Goal: Task Accomplishment & Management: Use online tool/utility

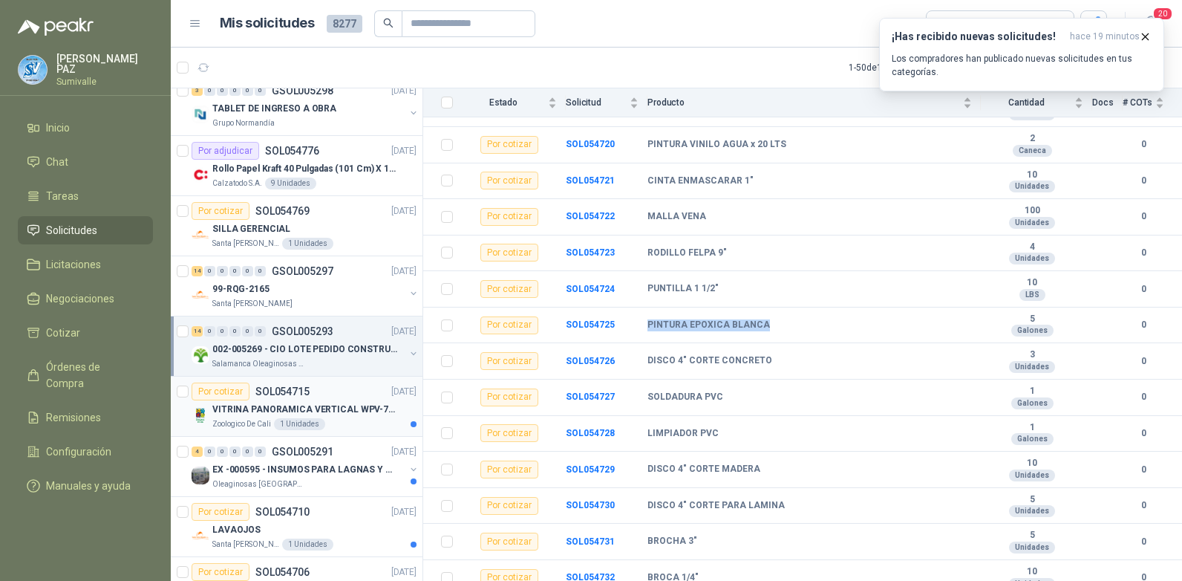
scroll to position [520, 0]
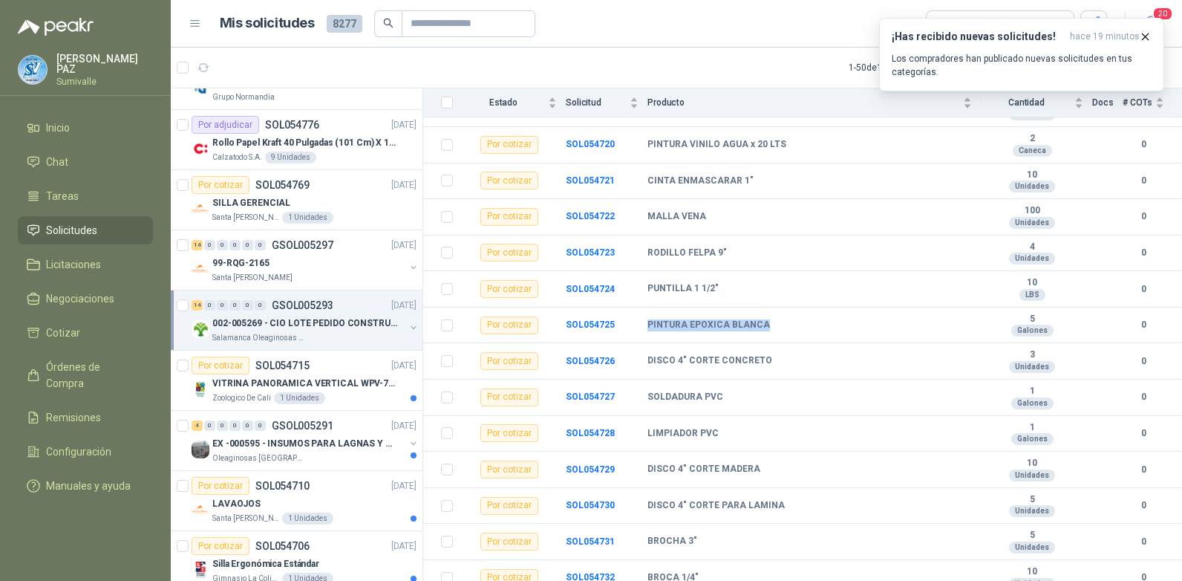
click at [325, 327] on p "002-005269 - CIO LOTE PEDIDO CONSTRUCCION" at bounding box center [304, 323] width 185 height 14
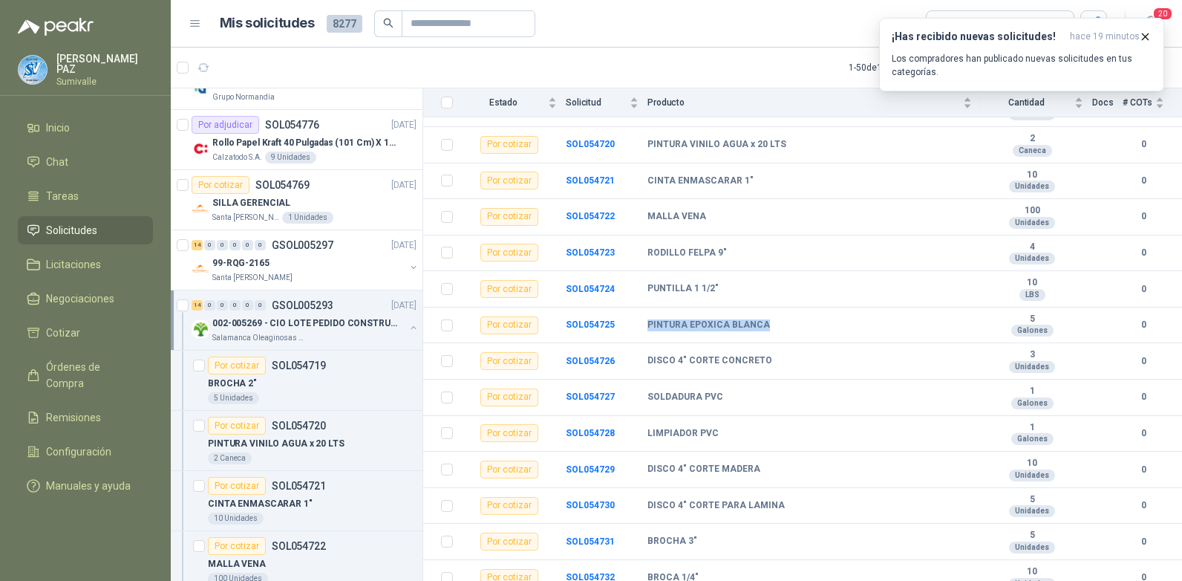
scroll to position [5, 0]
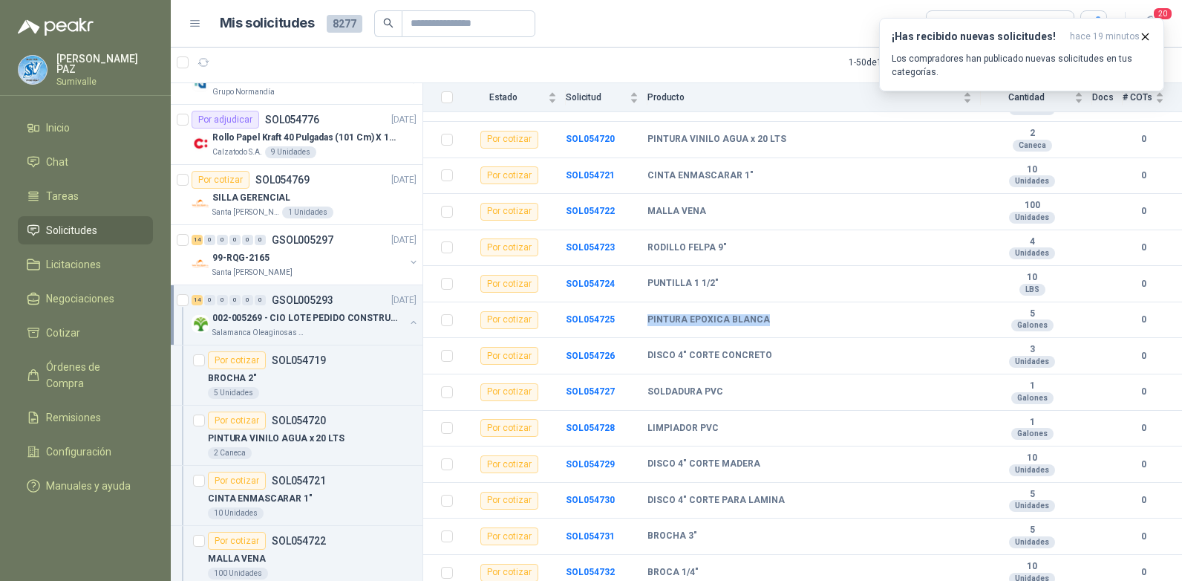
click at [325, 327] on div "Salamanca Oleaginosas SAS" at bounding box center [308, 333] width 192 height 12
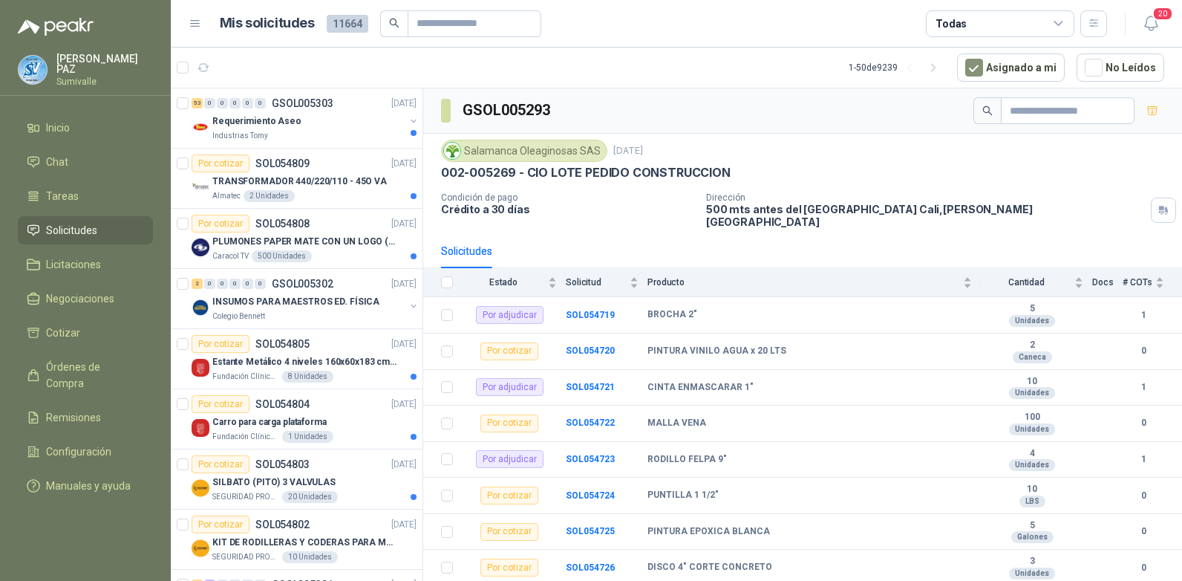
drag, startPoint x: 579, startPoint y: 284, endPoint x: 594, endPoint y: 209, distance: 75.7
click at [594, 209] on p "Crédito a 30 días" at bounding box center [567, 209] width 253 height 13
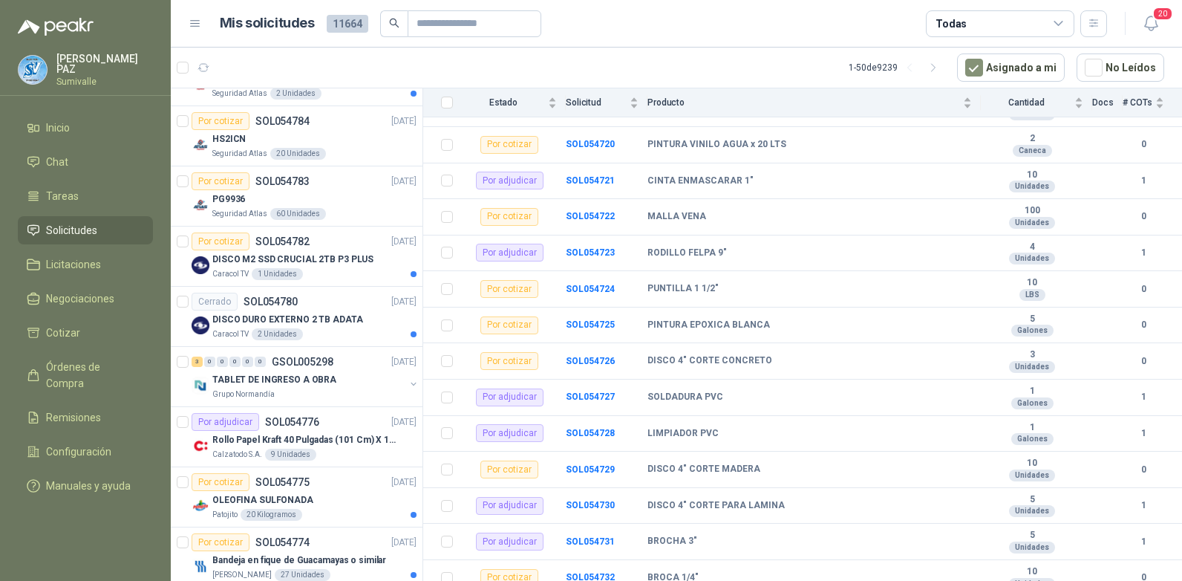
scroll to position [594, 0]
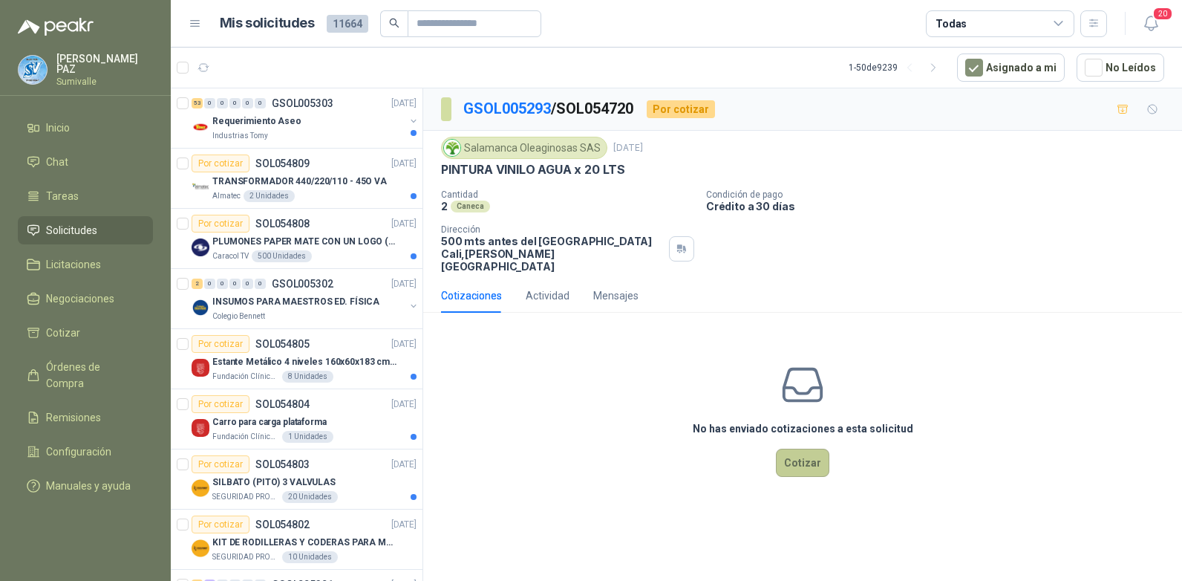
click at [796, 448] on button "Cotizar" at bounding box center [802, 462] width 53 height 28
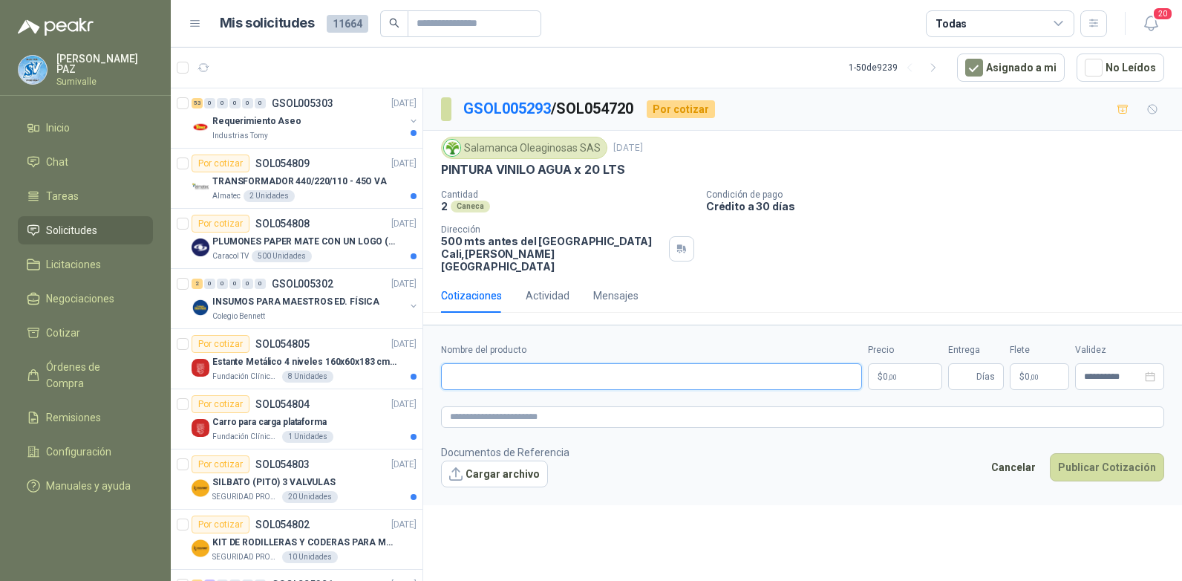
click at [561, 365] on input "Nombre del producto" at bounding box center [651, 376] width 421 height 27
paste input "**********"
type input "**********"
click at [901, 363] on p "$ 0 ,00" at bounding box center [905, 376] width 74 height 27
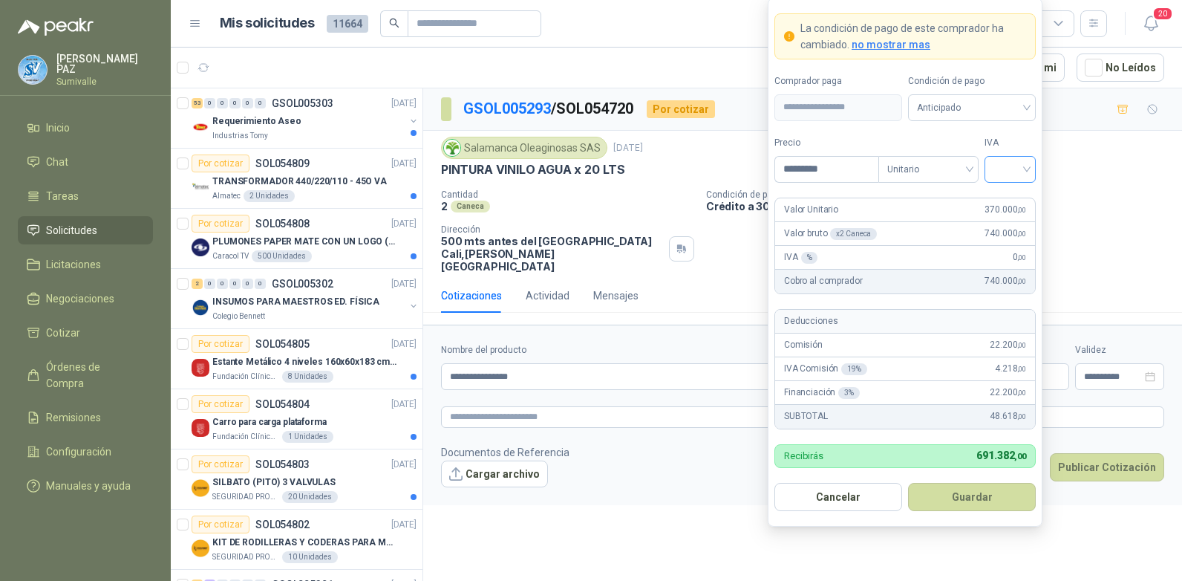
type input "*********"
click at [1004, 163] on input "search" at bounding box center [1009, 168] width 33 height 22
click at [1001, 188] on div "19%" at bounding box center [1009, 200] width 45 height 24
click at [962, 108] on span "Anticipado" at bounding box center [972, 108] width 110 height 22
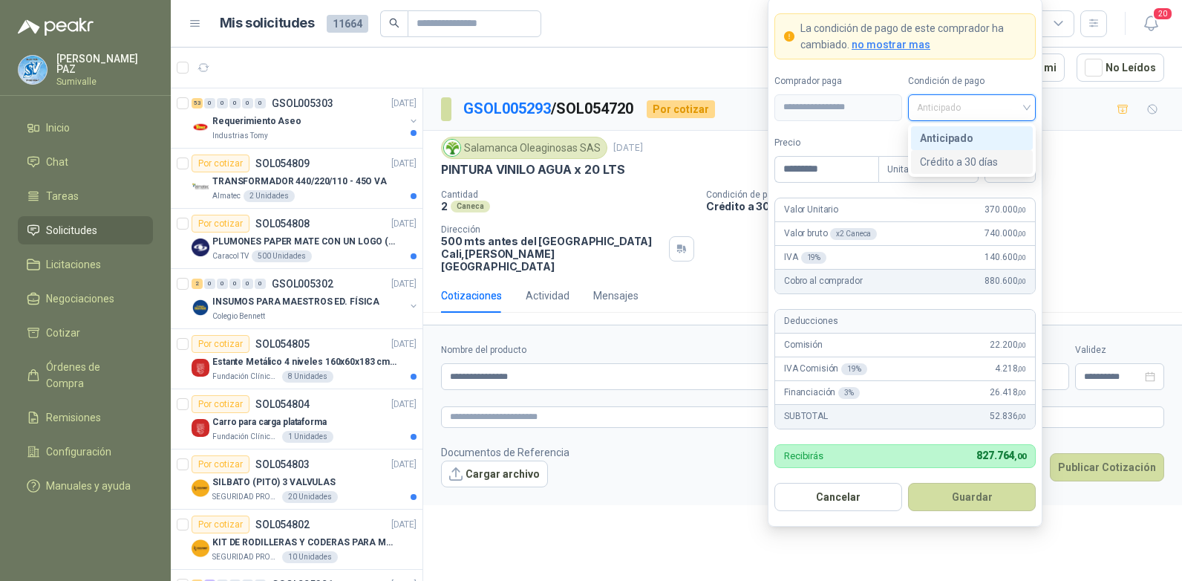
click at [959, 150] on div "Crédito a 30 días" at bounding box center [972, 162] width 122 height 24
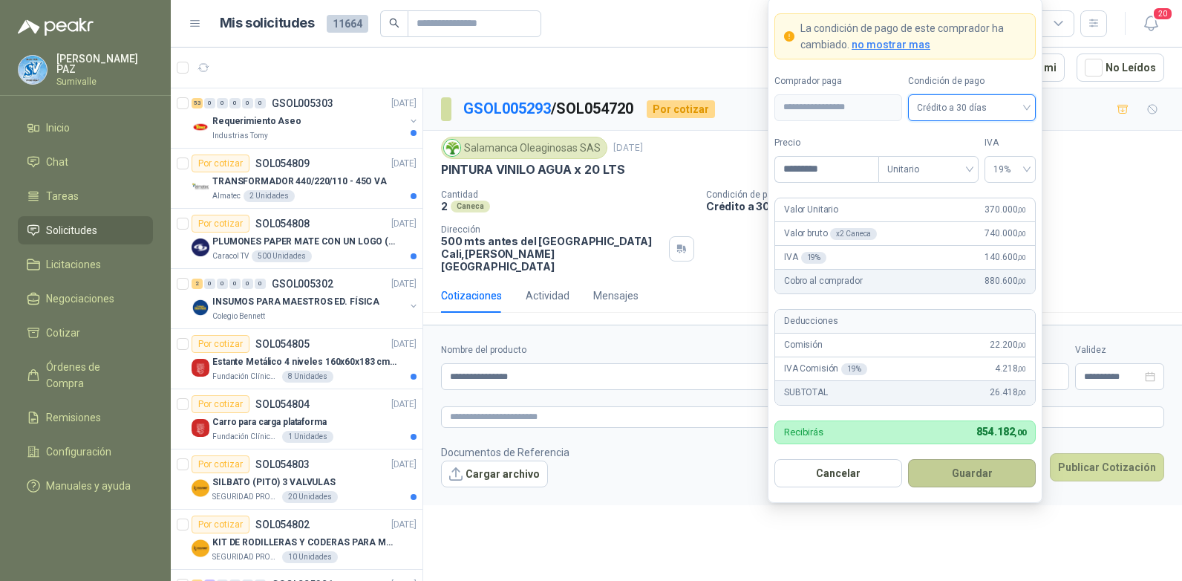
click at [987, 471] on button "Guardar" at bounding box center [972, 473] width 128 height 28
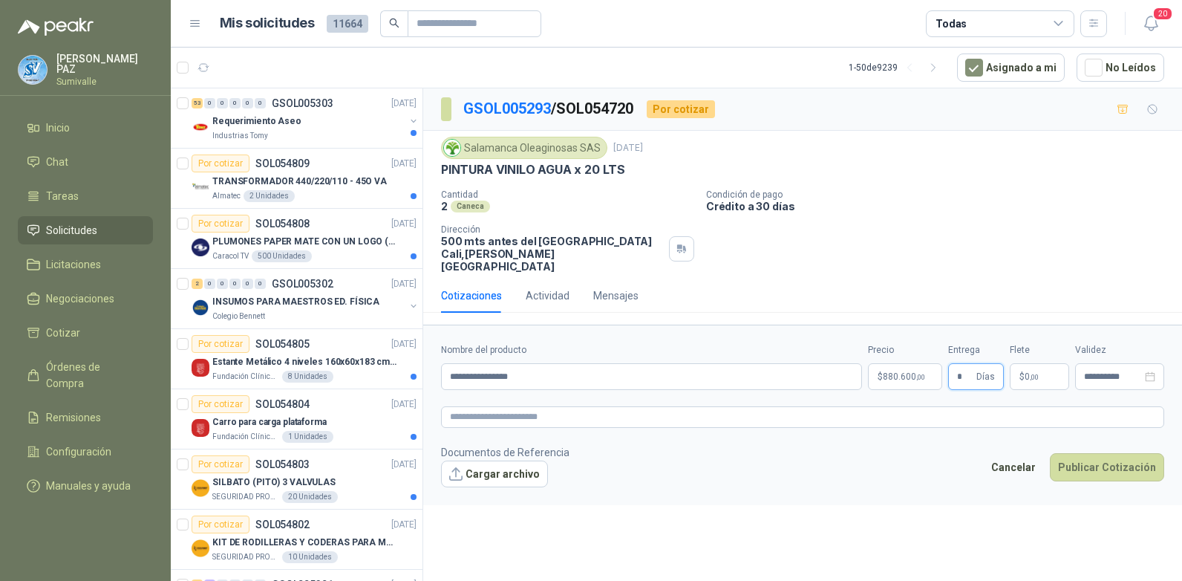
type input "*"
click at [1029, 372] on span "0 ,00" at bounding box center [1031, 376] width 14 height 9
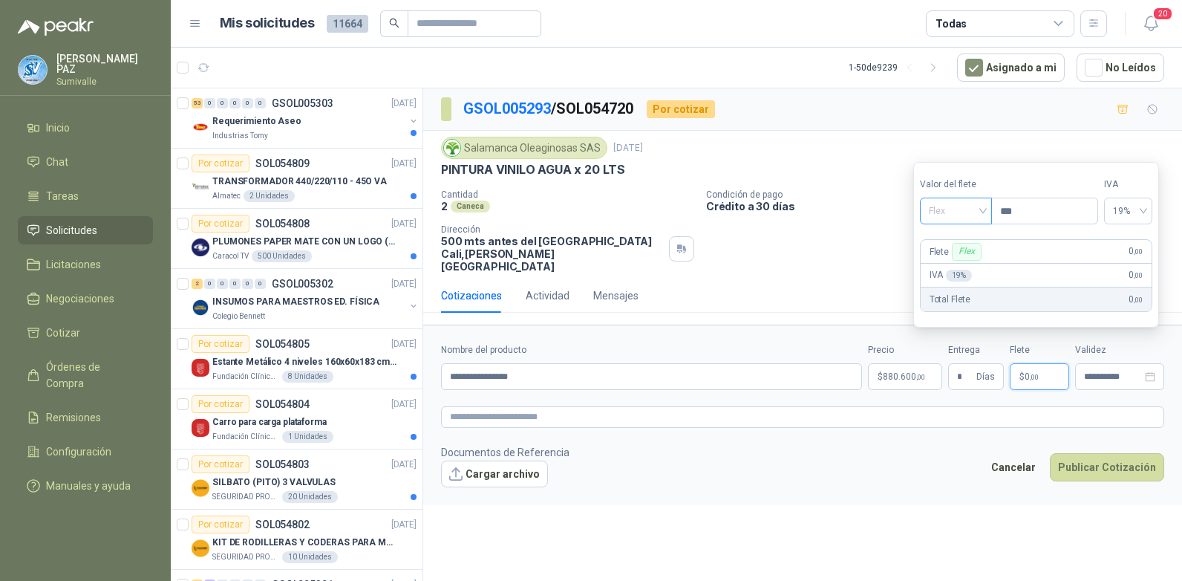
click at [955, 212] on span "Flex" at bounding box center [956, 211] width 54 height 22
click at [957, 272] on div "Incluido" at bounding box center [957, 266] width 51 height 16
click at [1115, 453] on button "Publicar Cotización" at bounding box center [1107, 467] width 114 height 28
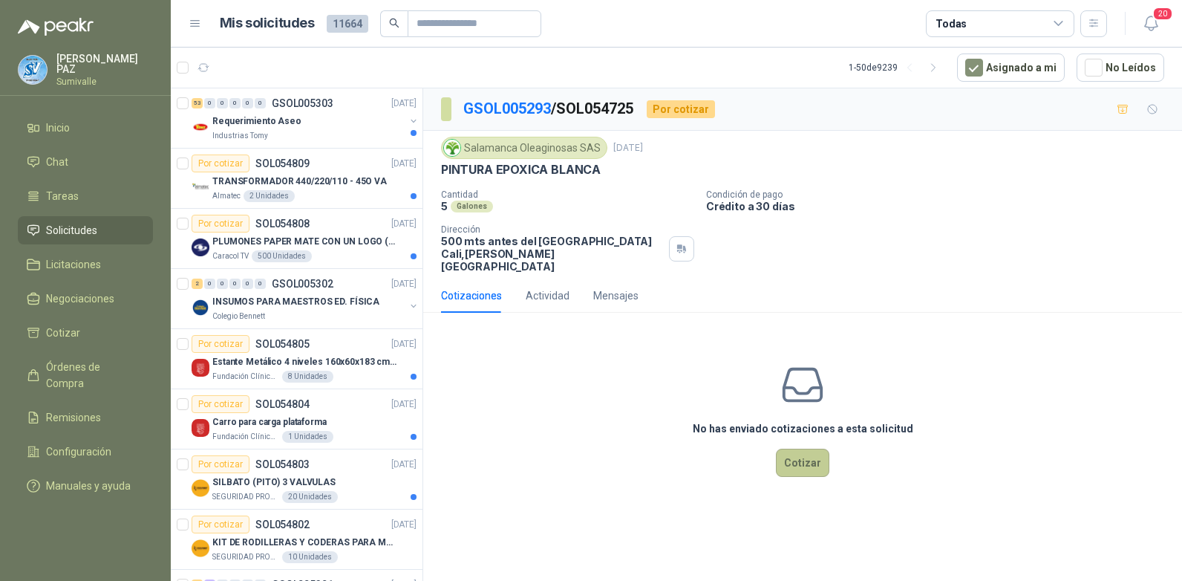
click at [793, 448] on button "Cotizar" at bounding box center [802, 462] width 53 height 28
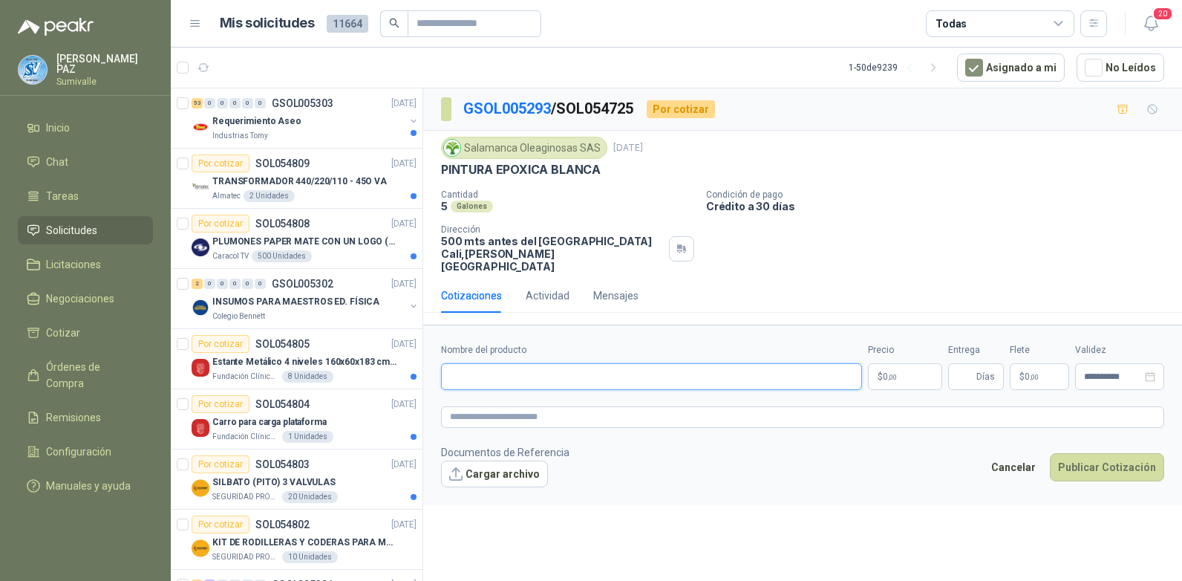
click at [548, 363] on input "Nombre del producto" at bounding box center [651, 376] width 421 height 27
paste input "**********"
type input "**********"
click at [894, 356] on body "JUAN CAMILO PAZ Sumivalle Inicio Chat Tareas Solicitudes Licitaciones Negociaci…" at bounding box center [591, 290] width 1182 height 581
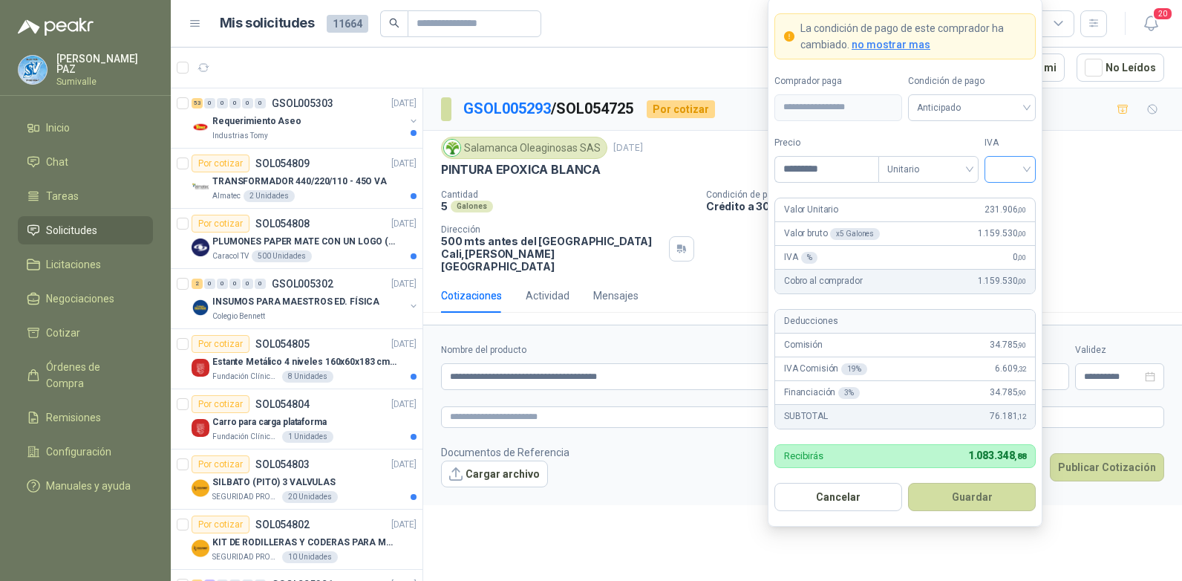
type input "*********"
click at [1004, 162] on input "search" at bounding box center [1009, 168] width 33 height 22
click at [1004, 200] on div "19%" at bounding box center [1009, 200] width 27 height 16
click at [948, 98] on span "Anticipado" at bounding box center [972, 108] width 110 height 22
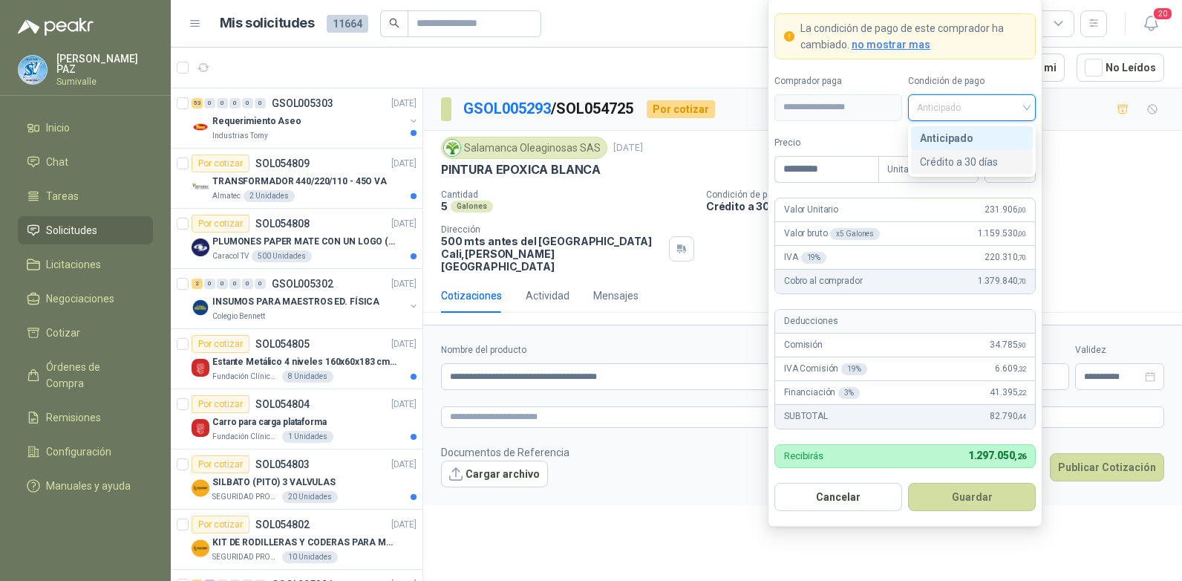
click at [958, 171] on div "Crédito a 30 días" at bounding box center [972, 162] width 122 height 24
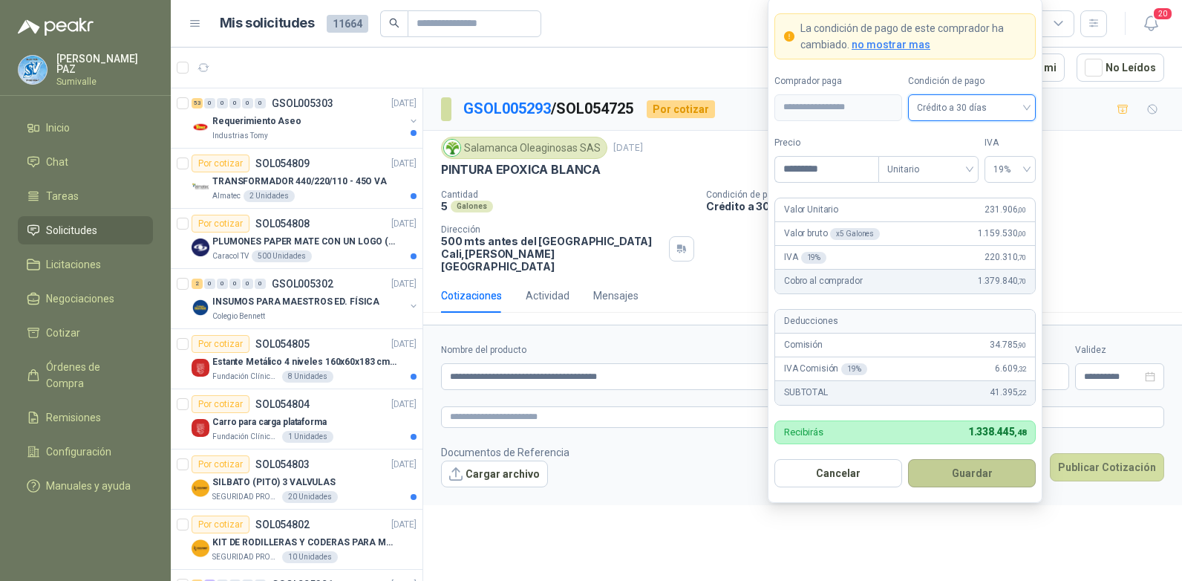
click at [982, 476] on button "Guardar" at bounding box center [972, 473] width 128 height 28
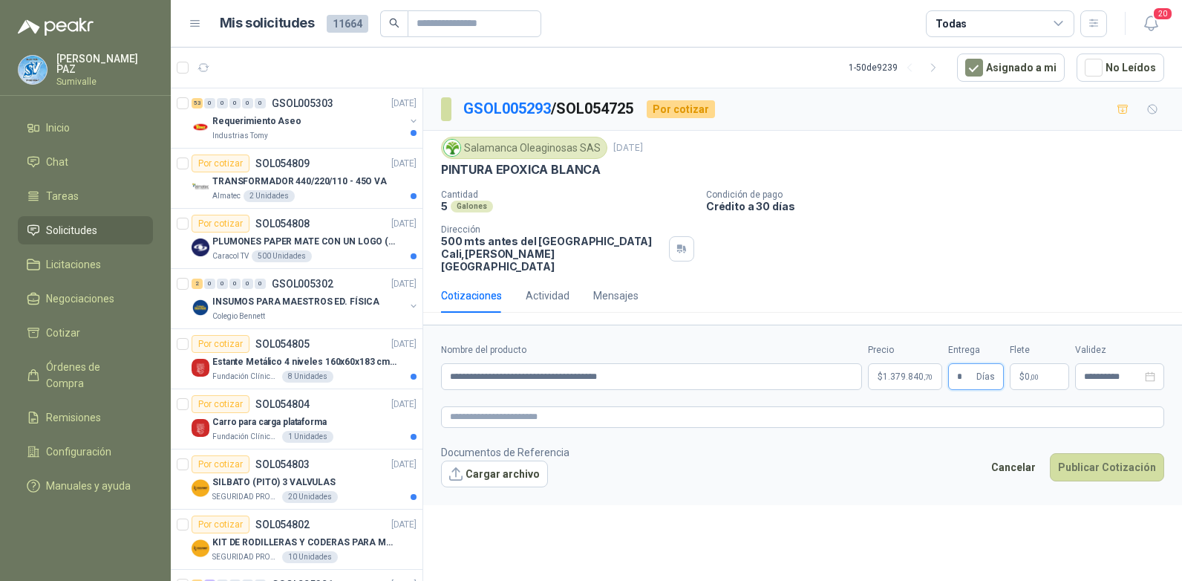
type input "*"
click at [1041, 366] on p "$ 0 ,00" at bounding box center [1039, 376] width 59 height 27
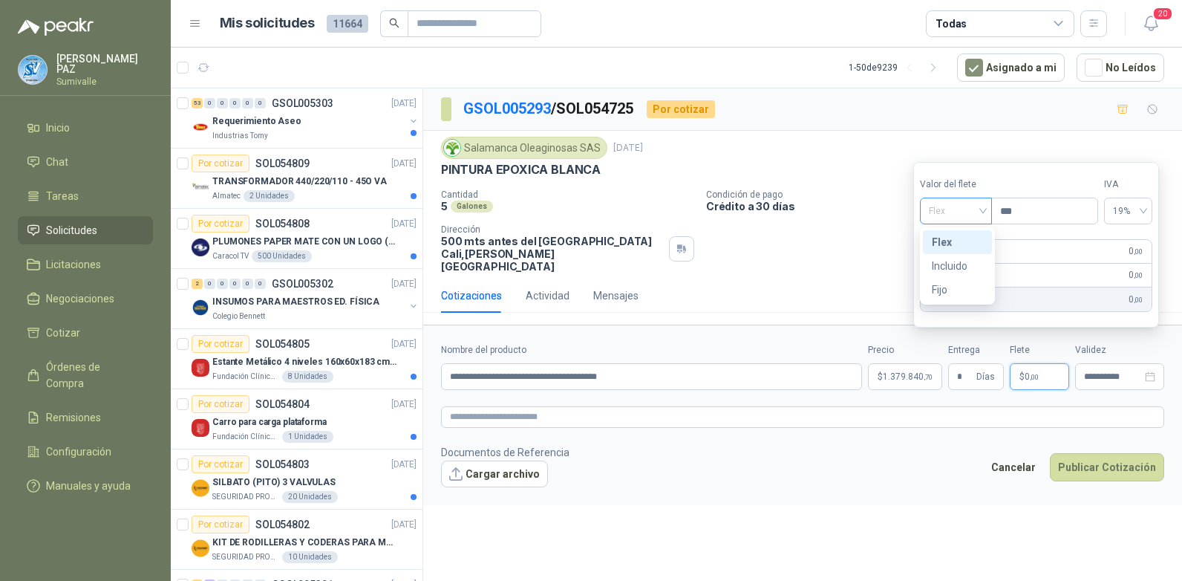
click at [966, 220] on span "Flex" at bounding box center [956, 211] width 54 height 22
click at [962, 260] on div "Incluido" at bounding box center [957, 266] width 51 height 16
click at [1099, 459] on button "Publicar Cotización" at bounding box center [1107, 467] width 114 height 28
